Goal: Task Accomplishment & Management: Complete application form

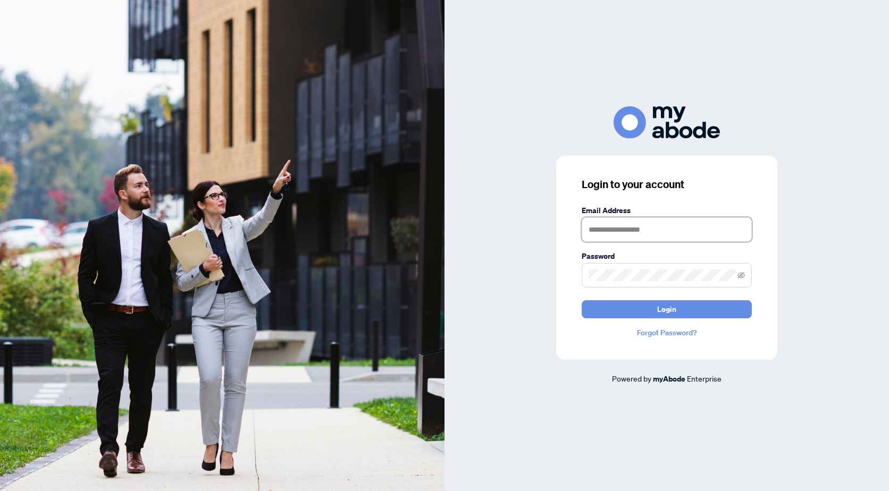
click at [644, 223] on input "text" at bounding box center [667, 230] width 170 height 24
type input "**********"
click at [582, 300] on button "Login" at bounding box center [667, 309] width 170 height 18
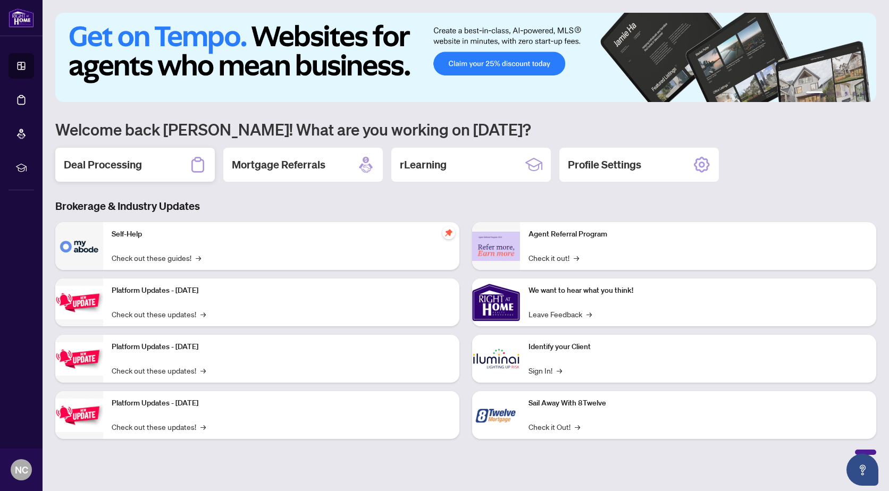
click at [84, 168] on h2 "Deal Processing" at bounding box center [103, 164] width 78 height 15
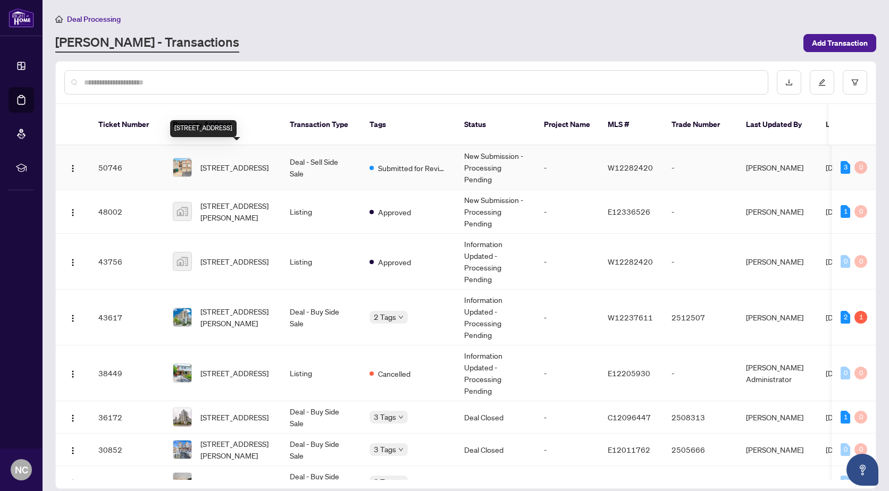
click at [249, 162] on span "[STREET_ADDRESS]" at bounding box center [235, 168] width 68 height 12
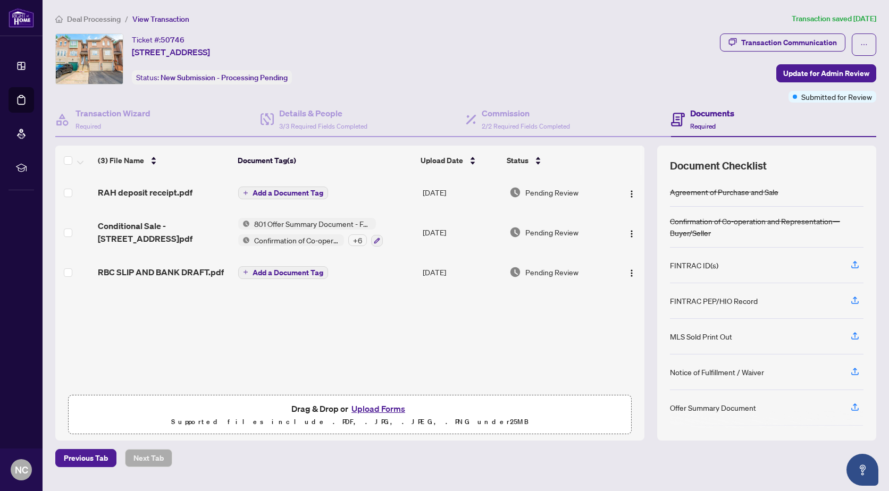
click at [377, 406] on button "Upload Forms" at bounding box center [378, 409] width 60 height 14
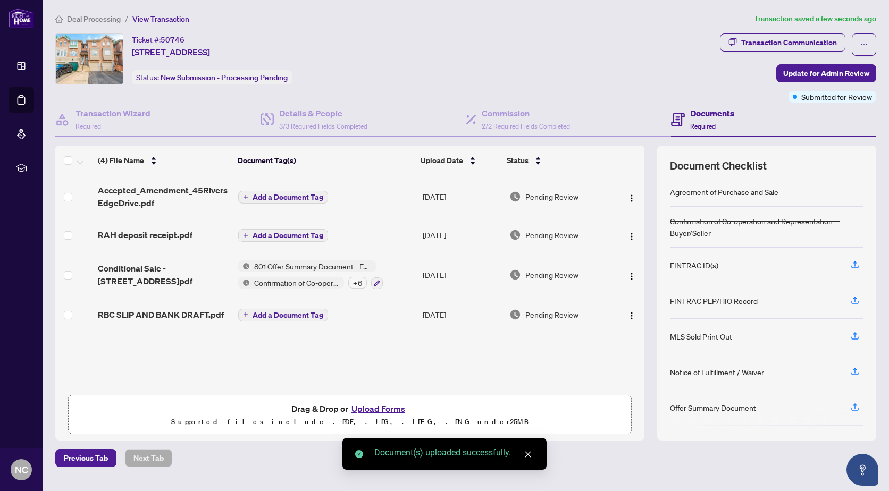
click at [278, 314] on span "Add a Document Tag" at bounding box center [288, 315] width 71 height 7
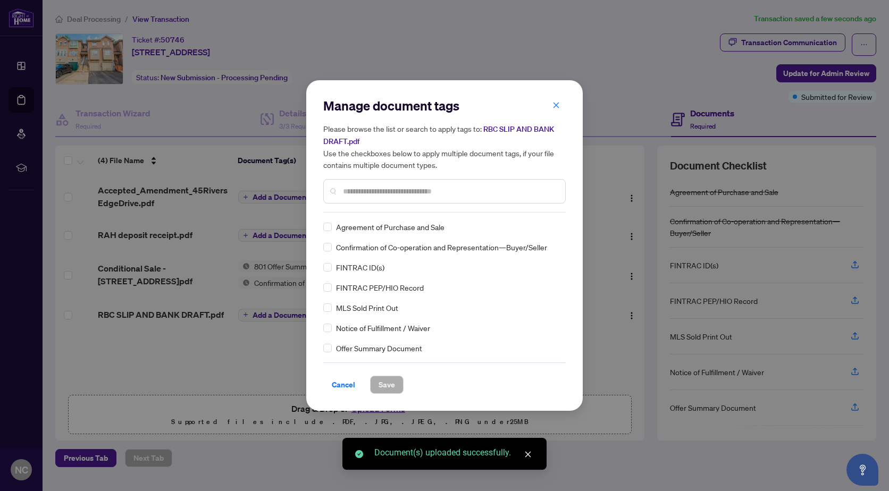
click at [354, 210] on div "Manage document tags Please browse the list or search to apply tags to: RBC SLI…" at bounding box center [444, 154] width 243 height 115
click at [363, 195] on input "text" at bounding box center [450, 192] width 214 height 12
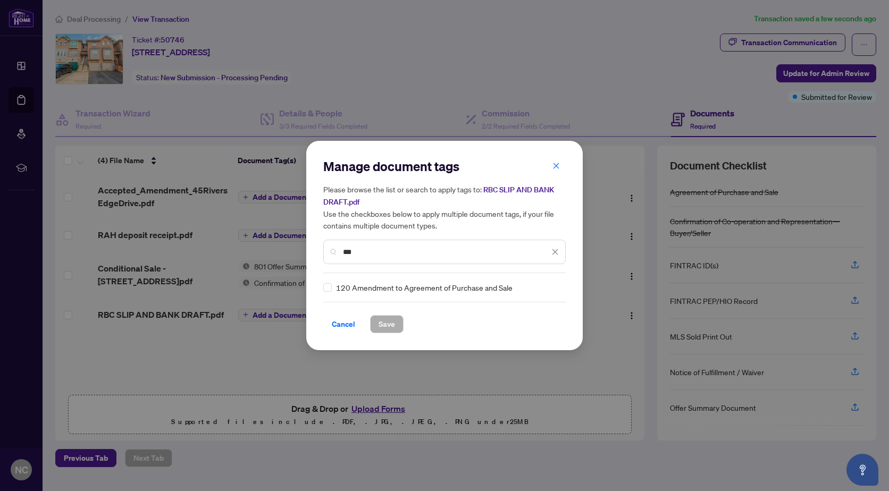
type input "***"
click at [333, 287] on div "120 Amendment to Agreement of Purchase and Sale" at bounding box center [441, 288] width 236 height 12
click at [394, 325] on span "Save" at bounding box center [387, 324] width 16 height 17
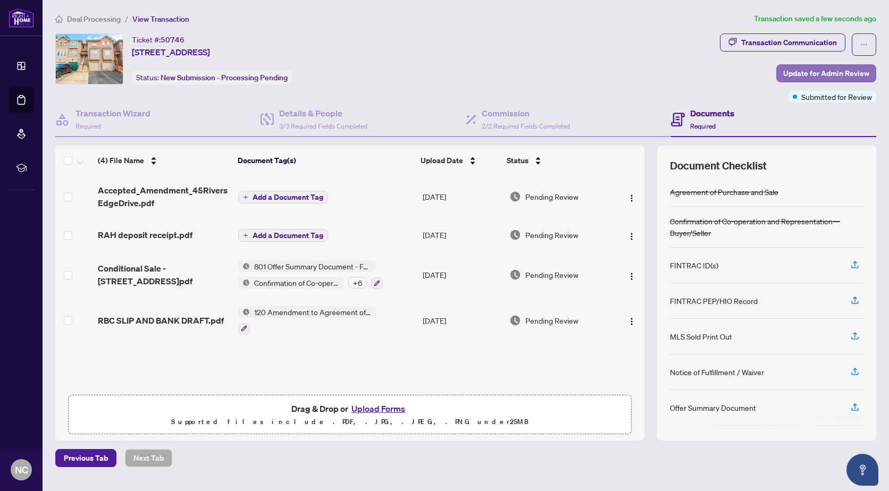
click at [820, 71] on span "Update for Admin Review" at bounding box center [826, 73] width 86 height 17
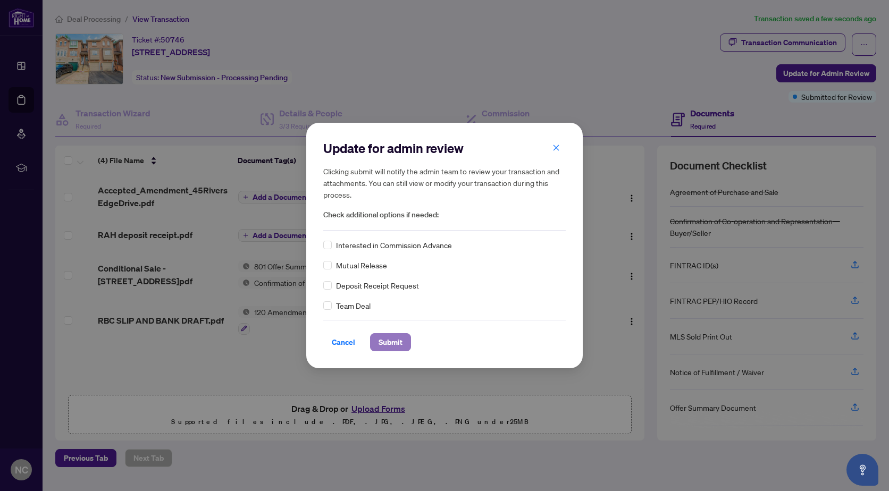
click at [384, 346] on span "Submit" at bounding box center [391, 342] width 24 height 17
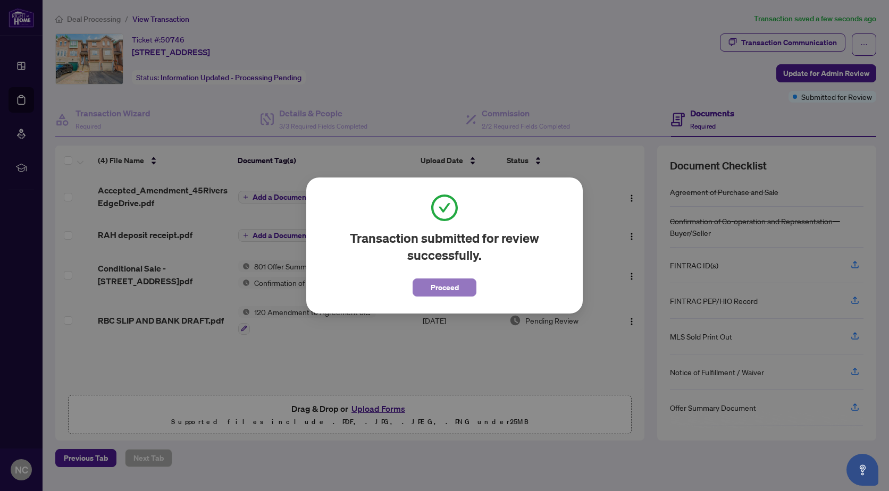
click at [447, 285] on span "Proceed" at bounding box center [445, 287] width 28 height 17
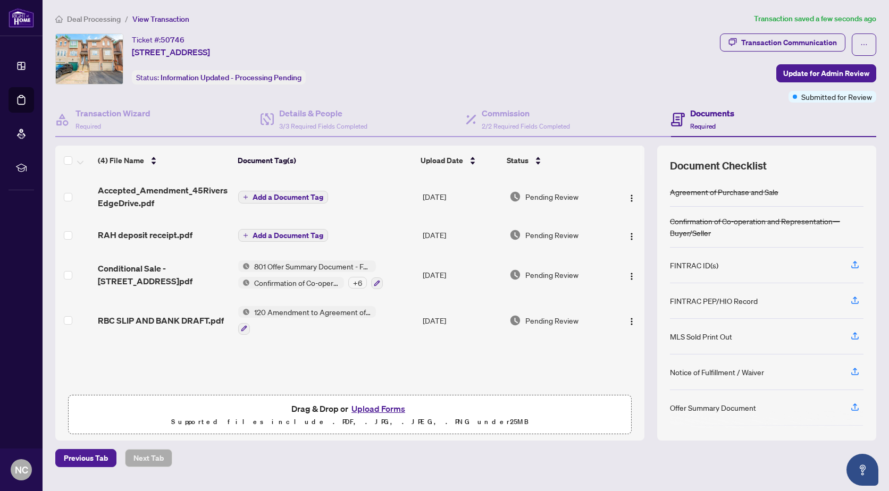
click at [374, 312] on span "120 Amendment to Agreement of Purchase and Sale" at bounding box center [313, 312] width 126 height 12
click at [369, 313] on span "120 Amendment to Agreement of Purchase and Sale" at bounding box center [313, 312] width 126 height 12
click at [367, 314] on span "120 Amendment to Agreement of Purchase and Sale" at bounding box center [313, 312] width 126 height 12
click at [245, 330] on icon "button" at bounding box center [244, 328] width 6 height 6
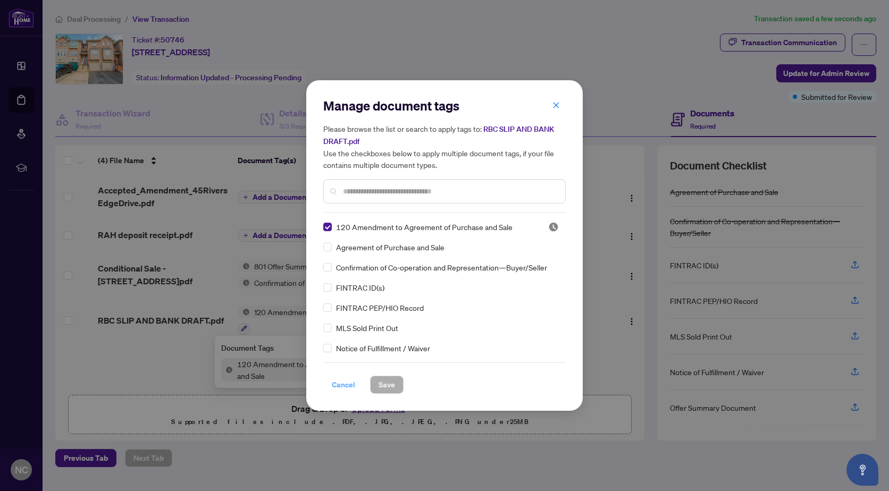
click at [343, 383] on span "Cancel" at bounding box center [343, 385] width 23 height 17
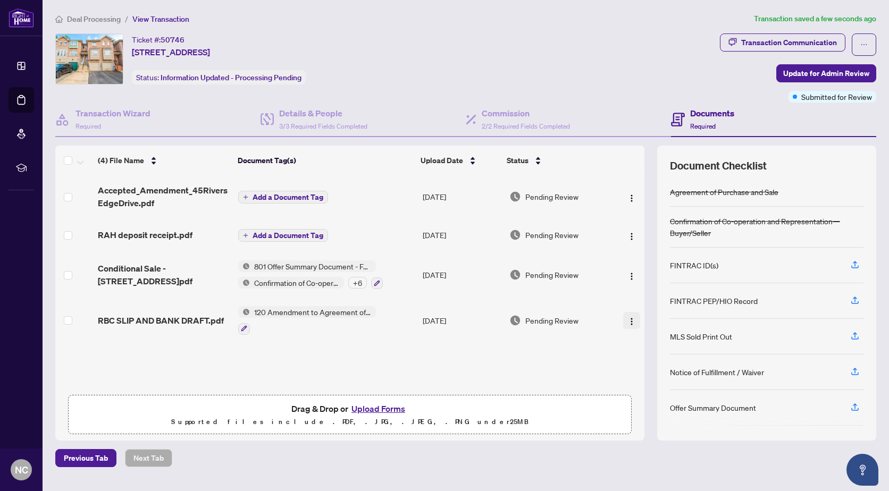
click at [629, 321] on img "button" at bounding box center [632, 322] width 9 height 9
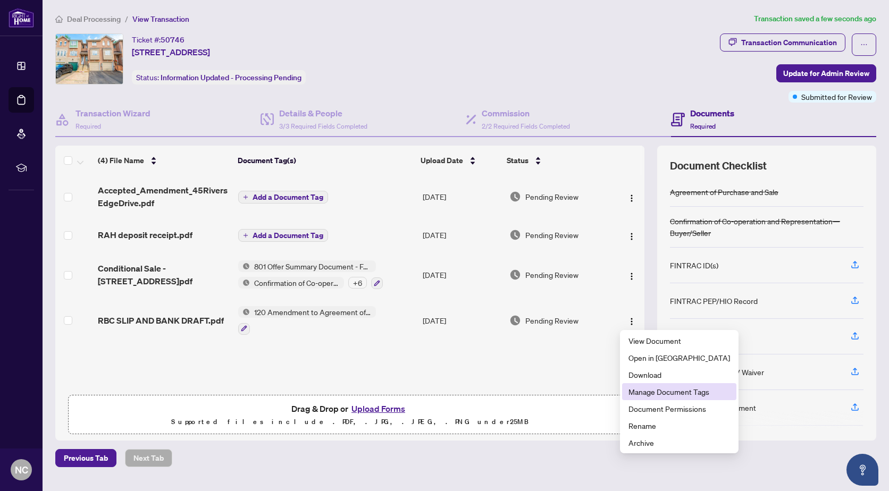
click at [662, 394] on span "Manage Document Tags" at bounding box center [680, 392] width 102 height 12
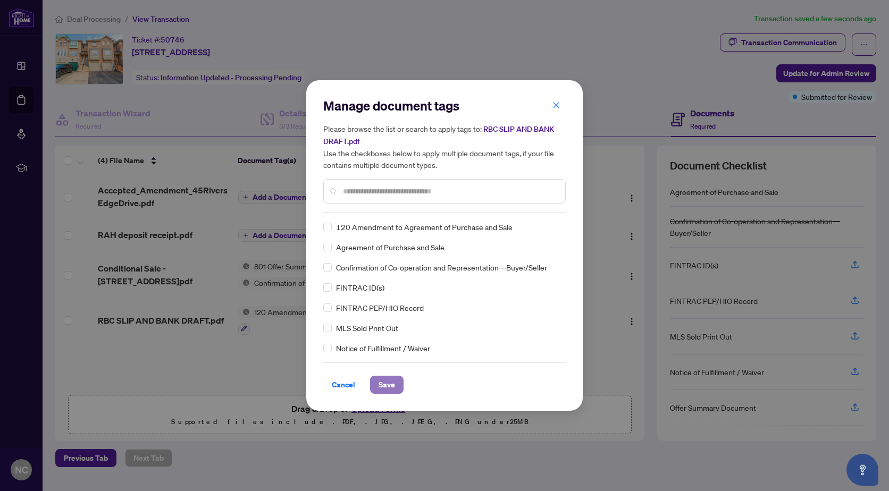
click at [388, 382] on span "Save" at bounding box center [387, 385] width 16 height 17
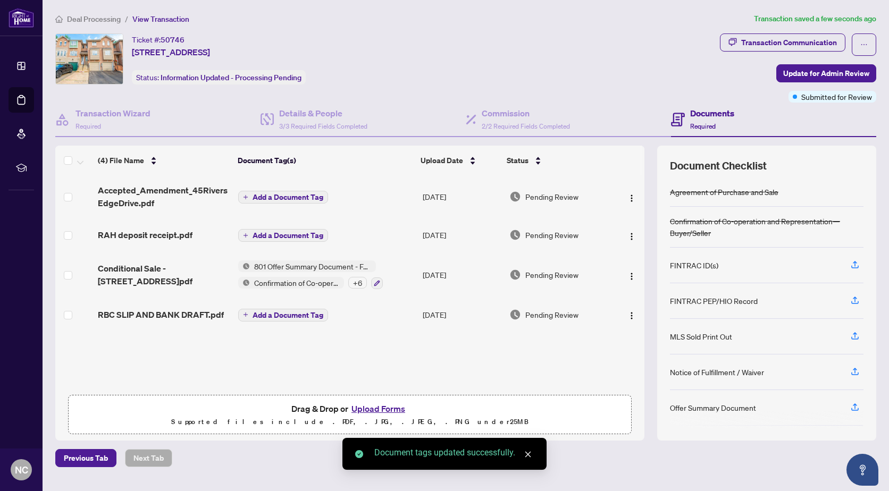
click at [283, 194] on span "Add a Document Tag" at bounding box center [288, 197] width 71 height 7
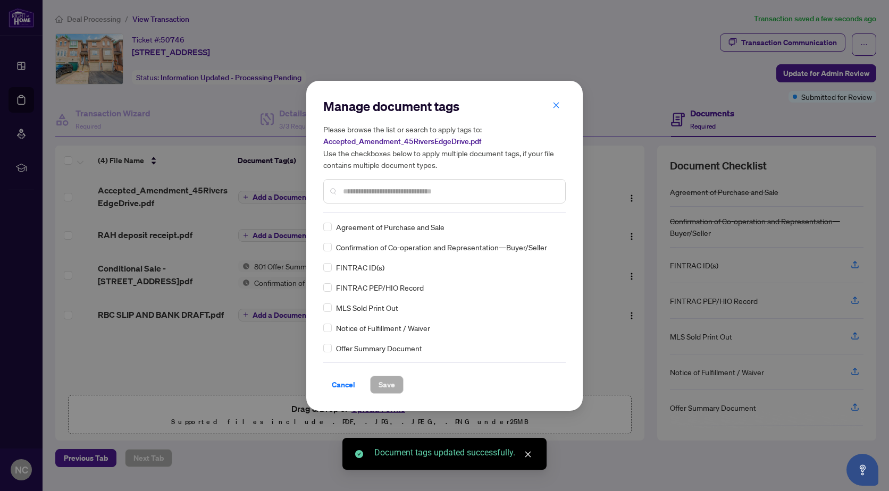
click at [382, 192] on input "text" at bounding box center [450, 192] width 214 height 12
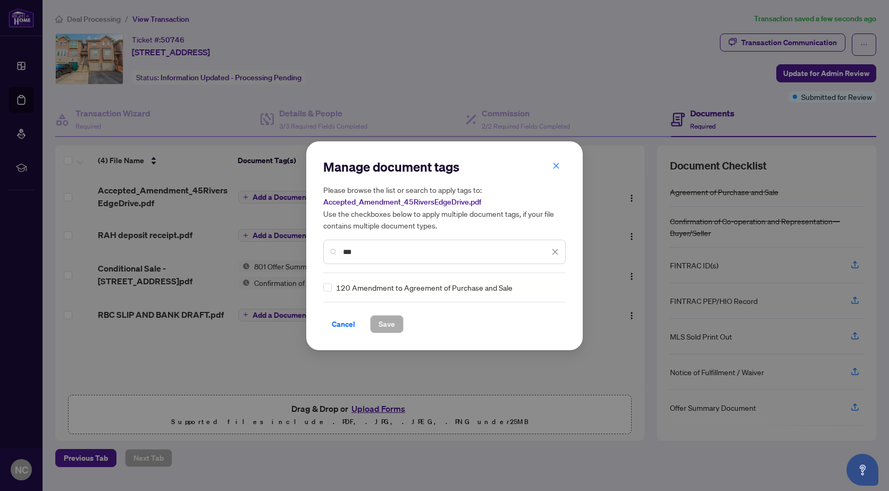
type input "***"
click at [382, 322] on span "Save" at bounding box center [387, 324] width 16 height 17
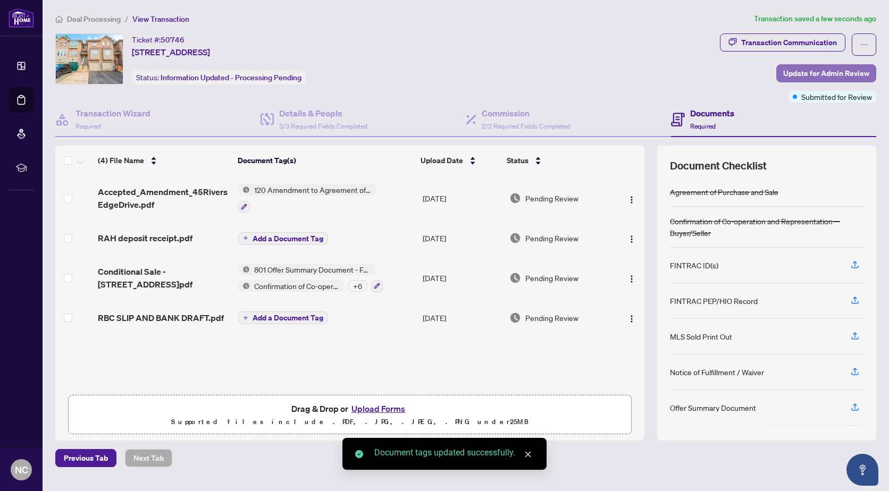
click at [819, 72] on span "Update for Admin Review" at bounding box center [826, 73] width 86 height 17
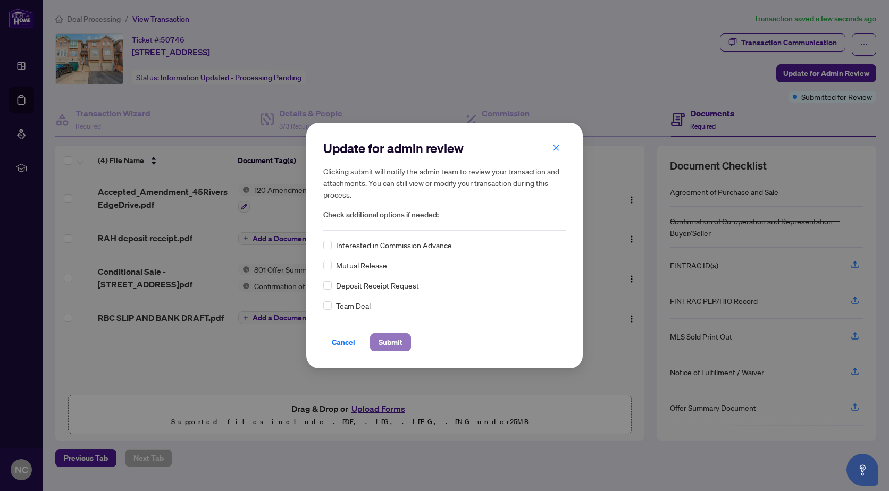
click at [385, 337] on span "Submit" at bounding box center [391, 342] width 24 height 17
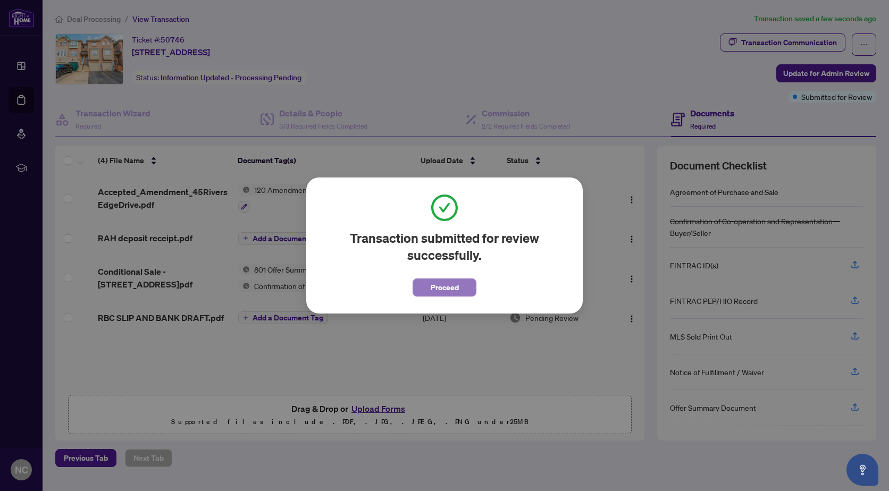
click at [453, 281] on span "Proceed" at bounding box center [445, 287] width 28 height 17
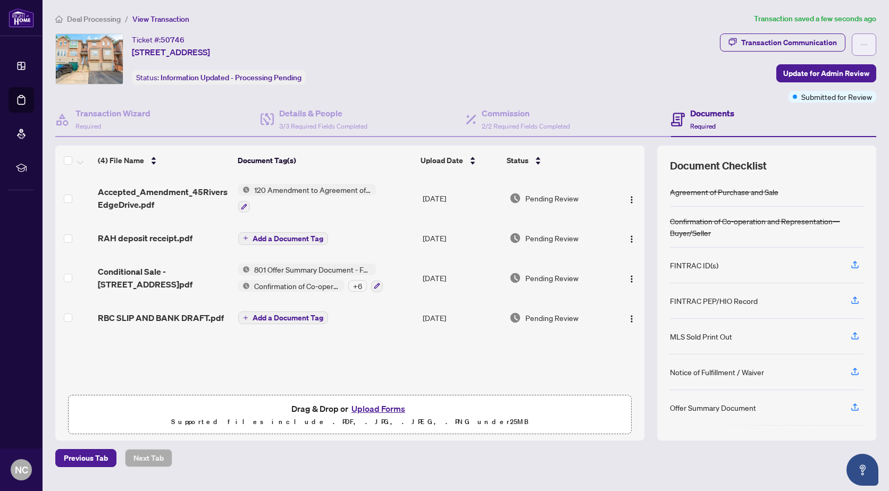
click at [865, 39] on span "button" at bounding box center [864, 44] width 7 height 17
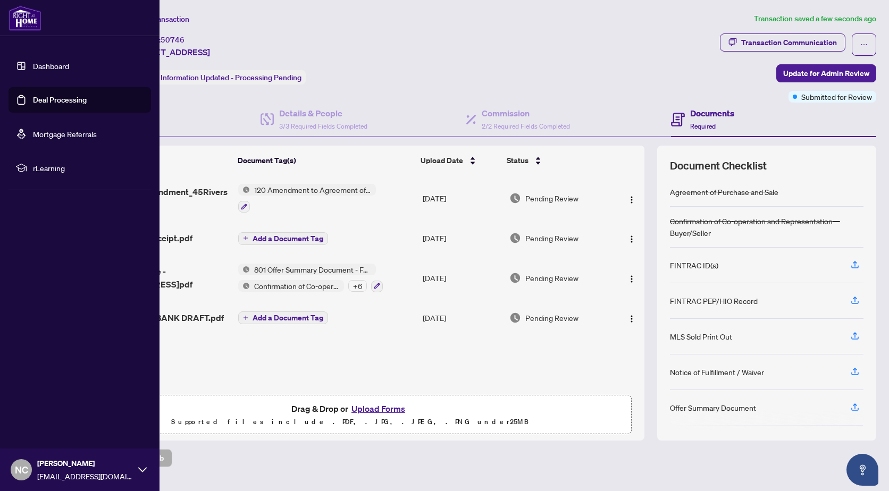
click at [143, 472] on icon at bounding box center [142, 469] width 9 height 5
click at [47, 408] on span "Logout" at bounding box center [43, 406] width 24 height 17
